Goal: Information Seeking & Learning: Learn about a topic

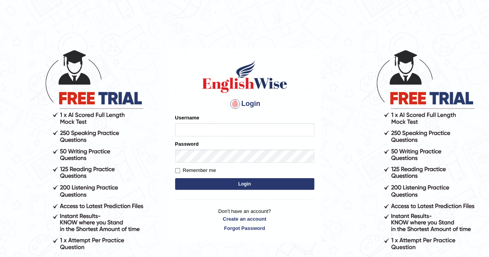
type input "Mandeep_21"
click at [233, 182] on button "Login" at bounding box center [244, 184] width 139 height 12
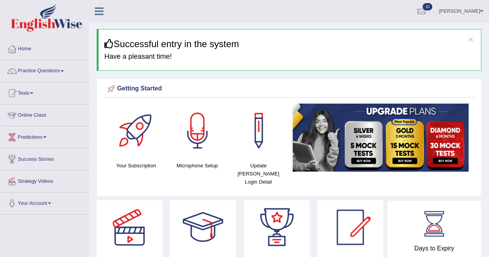
click at [52, 71] on link "Practice Questions" at bounding box center [44, 69] width 88 height 19
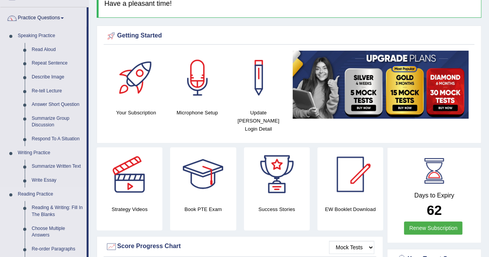
scroll to position [77, 0]
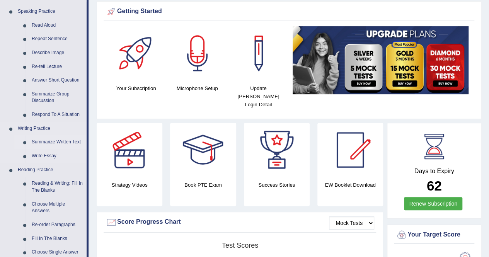
click at [66, 142] on link "Summarize Written Text" at bounding box center [57, 142] width 58 height 14
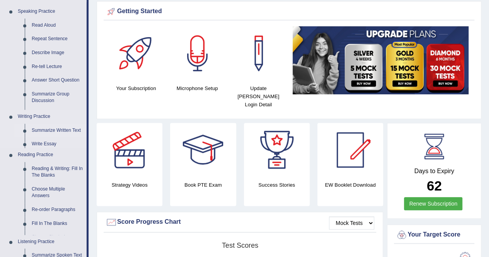
click at [66, 148] on link "Reading Practice" at bounding box center [50, 155] width 72 height 14
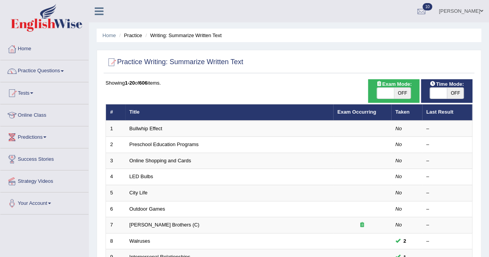
click at [402, 95] on span "OFF" at bounding box center [402, 93] width 17 height 11
checkbox input "true"
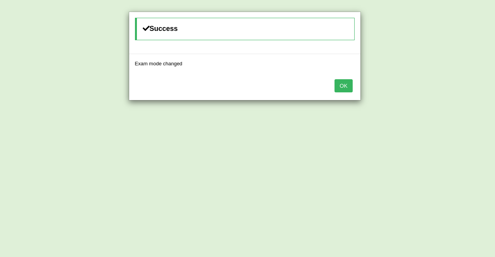
click at [345, 89] on button "OK" at bounding box center [343, 85] width 18 height 13
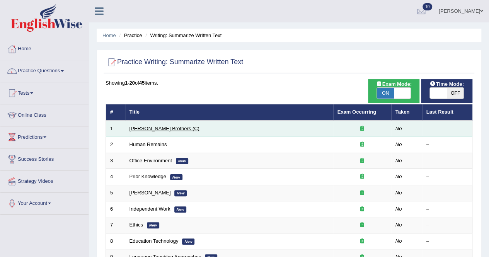
click at [167, 129] on link "Wright Brothers (C)" at bounding box center [164, 129] width 70 height 6
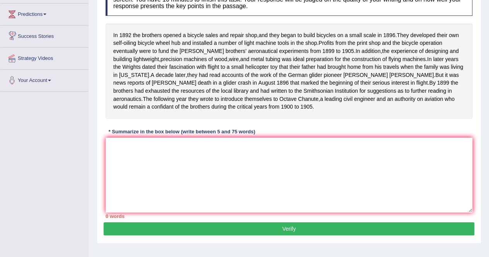
scroll to position [123, 0]
click at [124, 154] on textarea at bounding box center [288, 175] width 367 height 75
type textarea "S"
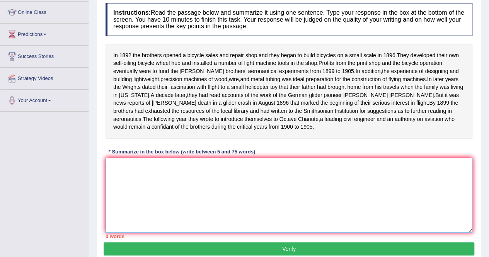
scroll to position [104, 0]
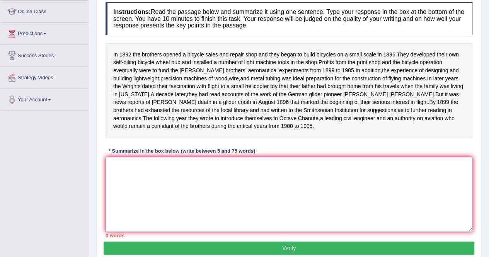
click at [139, 190] on textarea at bounding box center [288, 194] width 367 height 75
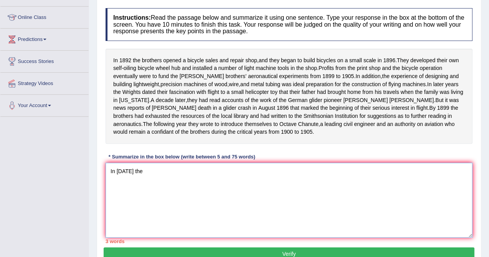
scroll to position [148, 0]
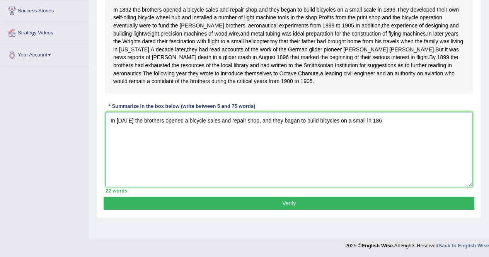
click at [318, 178] on textarea "In 1892 the brothers opened a bicycle sales and repair shop, and they bagan to …" at bounding box center [288, 149] width 367 height 75
click at [390, 127] on textarea "In 1892 the brothers opened a bicycle sales and repair shop, and they bagan to …" at bounding box center [288, 149] width 367 height 75
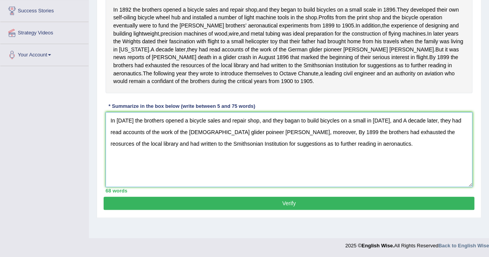
click at [116, 128] on textarea "In 1892 the brothers opened a bicycle sales and repair shop, and they bagan to …" at bounding box center [288, 149] width 367 height 75
click at [118, 129] on textarea "In 1892 the brothers opened a bicycle sales and repair shop, and they bagan to …" at bounding box center [288, 149] width 367 height 75
click at [116, 128] on textarea "In 1892 the brothers opened a bicycle sales and repair shop, and they bagan to …" at bounding box center [288, 149] width 367 height 75
click at [116, 127] on textarea "In 1892 the brothers opened a bicycle sales and repair shop, and they bagan to …" at bounding box center [288, 149] width 367 height 75
click at [350, 153] on textarea "I 1892 the brothers opened a bicycle sales and repair shop, and they bagan to b…" at bounding box center [288, 149] width 367 height 75
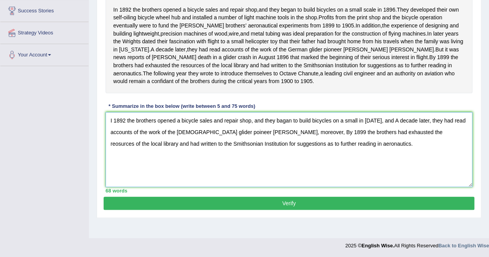
click at [218, 122] on textarea "I 1892 the brothers opened a bicycle sales and repair shop, and they bagan to b…" at bounding box center [288, 149] width 367 height 75
click at [308, 161] on textarea "I 1892 the brothers opened a bicycle sales and repair shop, and they bagan to b…" at bounding box center [288, 149] width 367 height 75
click at [324, 78] on span "leading" at bounding box center [332, 74] width 17 height 8
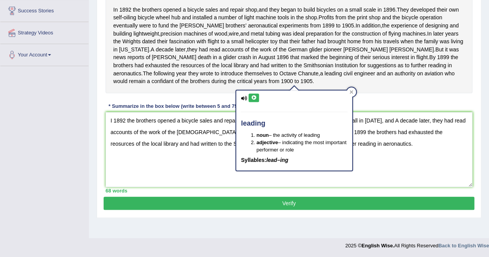
click at [344, 85] on div "leading noun – the activity of leading adjective – indicating the most importan…" at bounding box center [293, 128] width 117 height 87
click at [308, 120] on h4 "leading" at bounding box center [294, 124] width 107 height 8
click at [308, 116] on div "leading noun – the activity of leading adjective – indicating the most importan…" at bounding box center [294, 130] width 116 height 80
click at [362, 118] on div "Instructions: Read the passage below and summarize it using one sentence. Type …" at bounding box center [289, 75] width 371 height 243
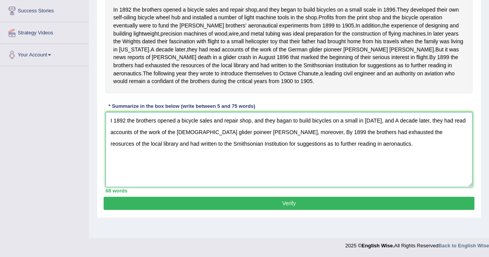
click at [111, 123] on textarea "I 1892 the brothers opened a bicycle sales and repair shop, and they bagan to b…" at bounding box center [288, 149] width 367 height 75
drag, startPoint x: 333, startPoint y: 108, endPoint x: 286, endPoint y: 126, distance: 50.4
click at [286, 126] on div "Instructions: Read the passage below and summarize it using one sentence. Type …" at bounding box center [289, 75] width 371 height 243
click at [111, 126] on textarea "In1892 the brothers opened a bicycle sales and repair shop, and they bagan to b…" at bounding box center [288, 149] width 367 height 75
click at [396, 128] on textarea "In 1892 the brothers opened a bicycle sales and repair shop, and they bagan to …" at bounding box center [288, 149] width 367 height 75
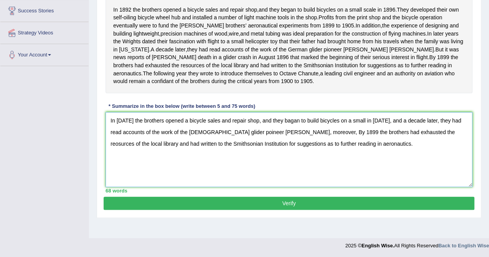
click at [296, 139] on textarea "In 1892 the brothers opened a bicycle sales and repair shop, and they bagan to …" at bounding box center [288, 149] width 367 height 75
click at [274, 140] on textarea "In 1892 the brothers opened a bicycle sales and repair shop, and they bagan to …" at bounding box center [288, 149] width 367 height 75
click at [403, 141] on textarea "In 1892 the brothers opened a bicycle sales and repair shop, and they bagan to …" at bounding box center [288, 149] width 367 height 75
type textarea "In 1892 the brothers opened a bicycle sales and repair shop, and they bagan to …"
click at [362, 205] on button "Verify" at bounding box center [289, 203] width 371 height 13
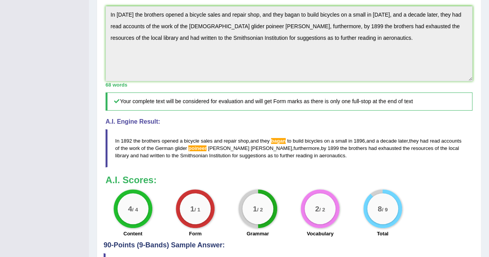
scroll to position [243, 0]
click at [284, 197] on div "1 / 2 Grammar" at bounding box center [257, 214] width 62 height 50
drag, startPoint x: 271, startPoint y: 143, endPoint x: 282, endPoint y: 156, distance: 17.6
click at [282, 156] on blockquote "In 1892 the brothers opened a bicycle sales and repair shop , and they bagan to…" at bounding box center [288, 148] width 367 height 38
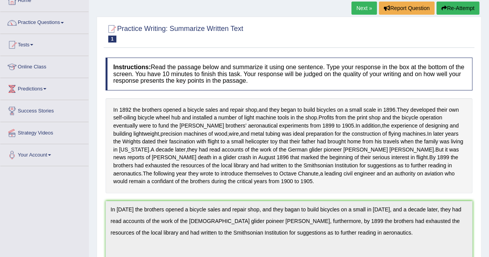
scroll to position [53, 0]
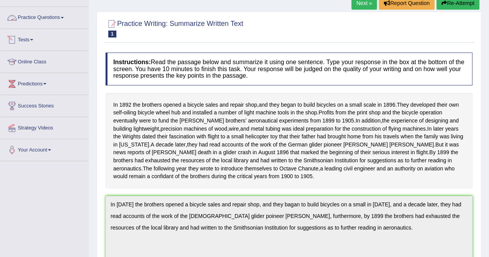
click at [53, 14] on link "Practice Questions" at bounding box center [44, 16] width 88 height 19
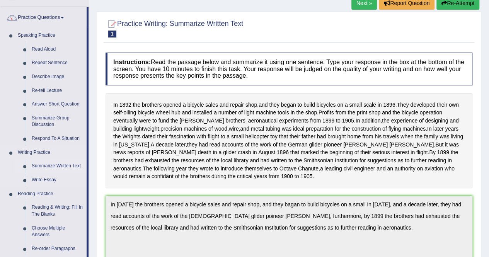
click at [58, 159] on link "Summarize Written Text" at bounding box center [57, 166] width 58 height 14
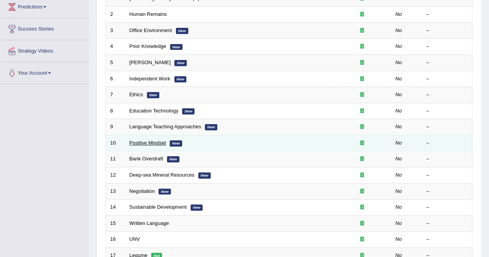
click at [154, 140] on link "Positive Mindset" at bounding box center [147, 143] width 37 height 6
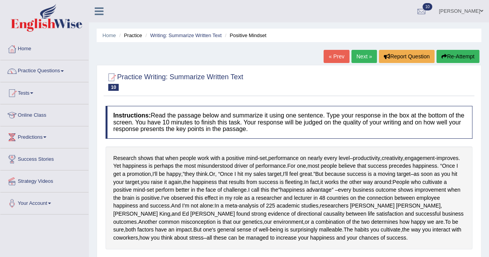
scroll to position [135, 0]
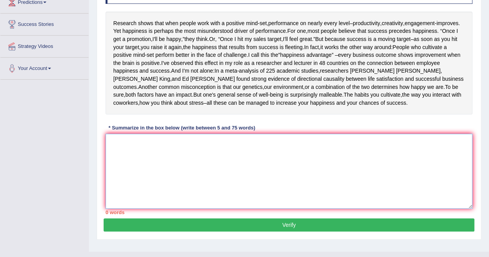
click at [300, 146] on textarea at bounding box center [288, 171] width 367 height 75
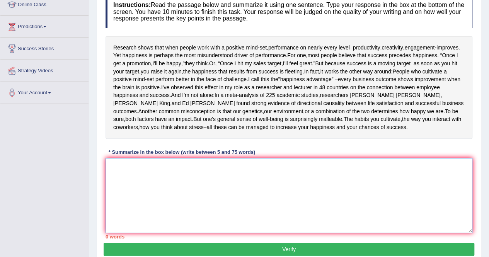
scroll to position [104, 0]
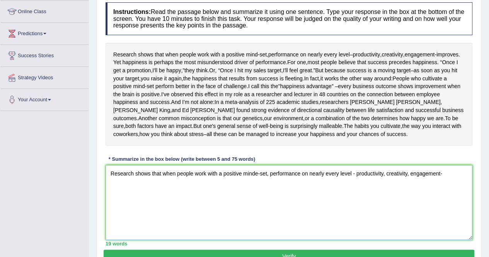
click at [437, 173] on textarea "Research shows that when people work with a positive minde-set, performance on …" at bounding box center [288, 202] width 367 height 75
click at [447, 171] on textarea "Research shows that when people work with a positive minde-set, performance on …" at bounding box center [288, 202] width 367 height 75
click at [149, 185] on textarea "Research shows that when people work with a positive minde-set, performance on …" at bounding box center [288, 202] width 367 height 75
click at [463, 170] on textarea "Research shows that when people work with a positive minde-set, performance on …" at bounding box center [288, 202] width 367 height 75
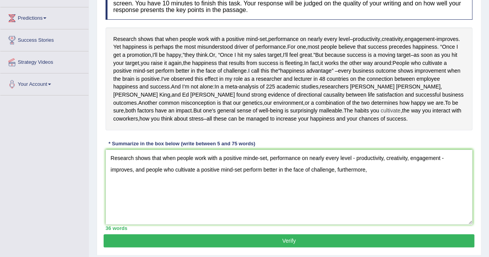
scroll to position [121, 0]
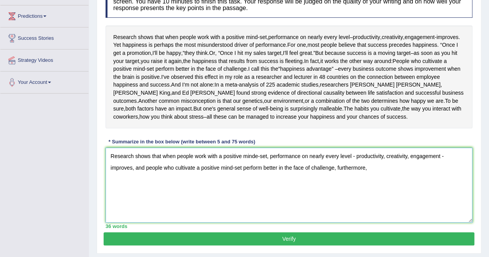
click at [376, 174] on textarea "Research shows that when people work with a positive minde-set, performance on …" at bounding box center [288, 185] width 367 height 75
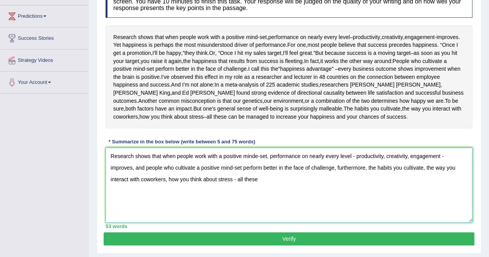
click at [270, 187] on textarea "Research shows that when people work with a positive minde-set, performance on …" at bounding box center [288, 185] width 367 height 75
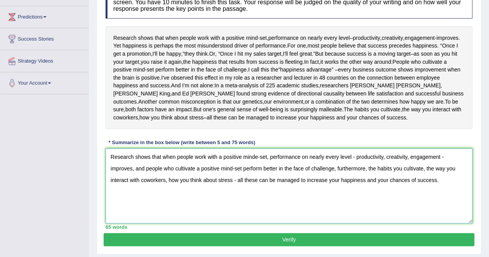
click at [258, 153] on textarea "Research shows that when people work with a positive minde-set, performance on …" at bounding box center [288, 185] width 367 height 75
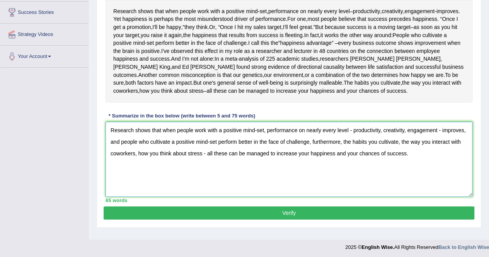
scroll to position [147, 0]
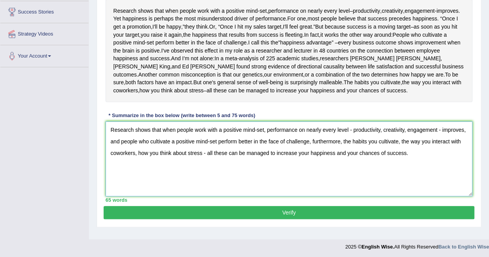
drag, startPoint x: 285, startPoint y: 153, endPoint x: 336, endPoint y: 158, distance: 51.2
click at [336, 158] on textarea "Research shows that when people work with a positive mind-set, performance on n…" at bounding box center [288, 158] width 367 height 75
click at [334, 151] on textarea "Research shows that when people work with a positive mind-set, performance on n…" at bounding box center [288, 158] width 367 height 75
click at [352, 128] on textarea "Research shows that when people work with a positive mind-set, performance on n…" at bounding box center [288, 158] width 367 height 75
click at [435, 128] on textarea "Research shows that when people work with a positive mind-set, performance on n…" at bounding box center [288, 158] width 367 height 75
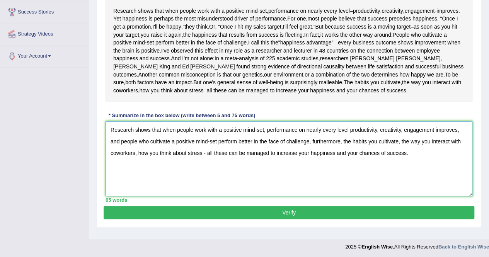
click at [209, 140] on textarea "Research shows that when people work with a positive mind-set, performance on n…" at bounding box center [288, 158] width 367 height 75
click at [204, 155] on textarea "Research shows that when people work with a positive mind-set, performance on n…" at bounding box center [288, 158] width 367 height 75
click at [216, 158] on textarea "Research shows that when people work with a positive mind-set, performance on n…" at bounding box center [288, 158] width 367 height 75
click at [438, 154] on textarea "Research shows that when people work with a positive mind-set, performance on n…" at bounding box center [288, 158] width 367 height 75
click at [259, 129] on textarea "Research shows that when people work with a positive mind-set, performance on n…" at bounding box center [288, 158] width 367 height 75
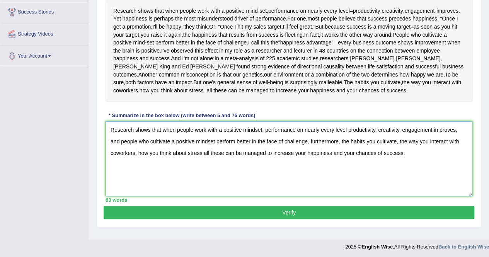
type textarea "Research shows that when people work with a positive mindset, performance on ne…"
click at [247, 207] on button "Verify" at bounding box center [289, 212] width 371 height 13
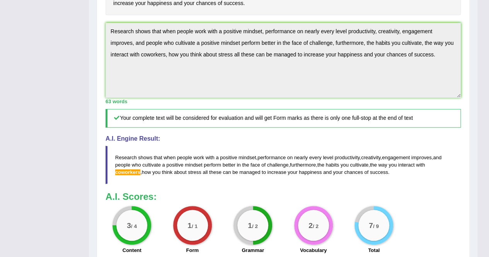
scroll to position [243, 0]
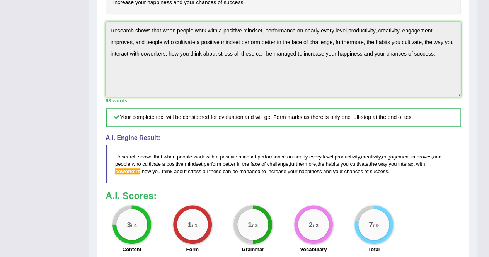
click at [127, 170] on span "coworkers" at bounding box center [127, 171] width 25 height 6
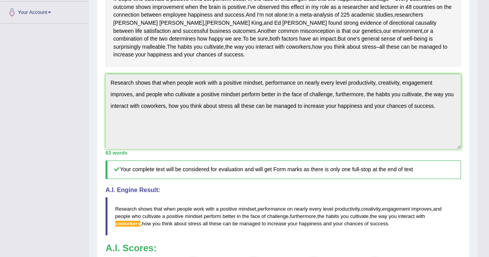
scroll to position [191, 0]
drag, startPoint x: 131, startPoint y: 220, endPoint x: 102, endPoint y: 217, distance: 29.1
click at [102, 217] on div "Practice Writing: Summarize Written Text 10 Positive Mindset Instructions: Read…" at bounding box center [283, 122] width 373 height 497
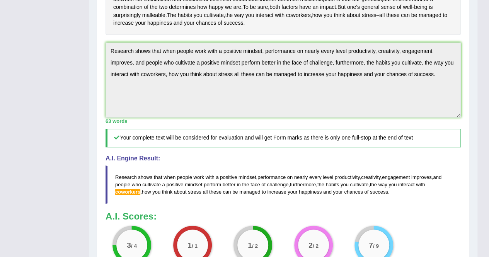
scroll to position [219, 0]
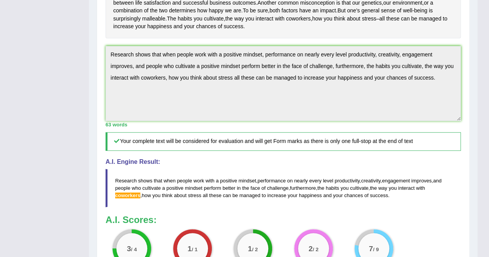
click at [216, 151] on div "Instructions: Read the passage below and summarize it using one sentence. Type …" at bounding box center [283, 82] width 359 height 398
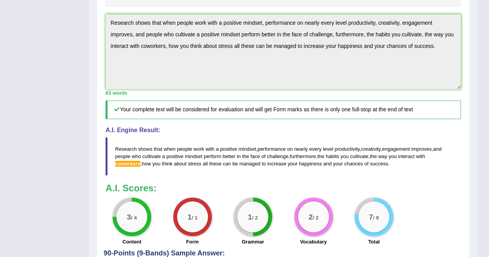
scroll to position [248, 0]
